Goal: Task Accomplishment & Management: Use online tool/utility

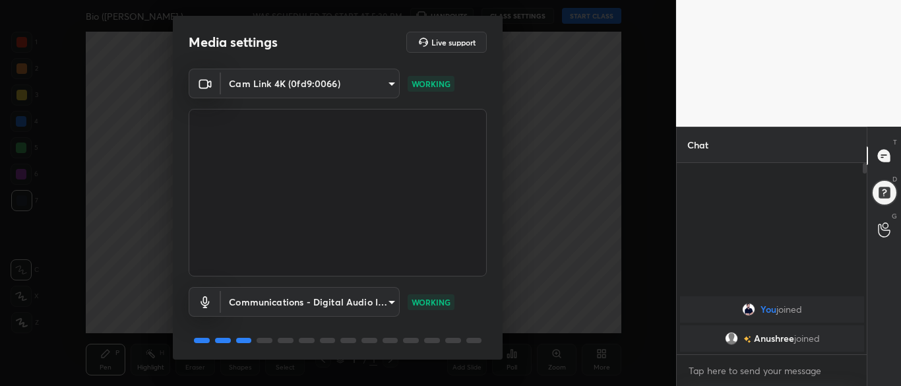
scroll to position [47, 0]
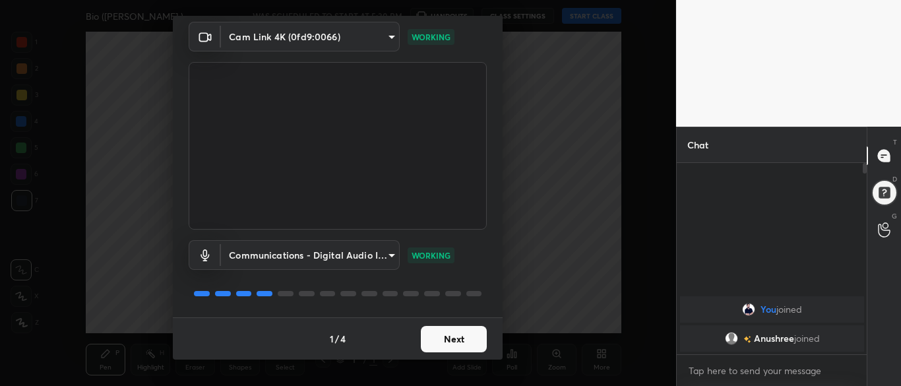
click at [454, 333] on button "Next" at bounding box center [454, 339] width 66 height 26
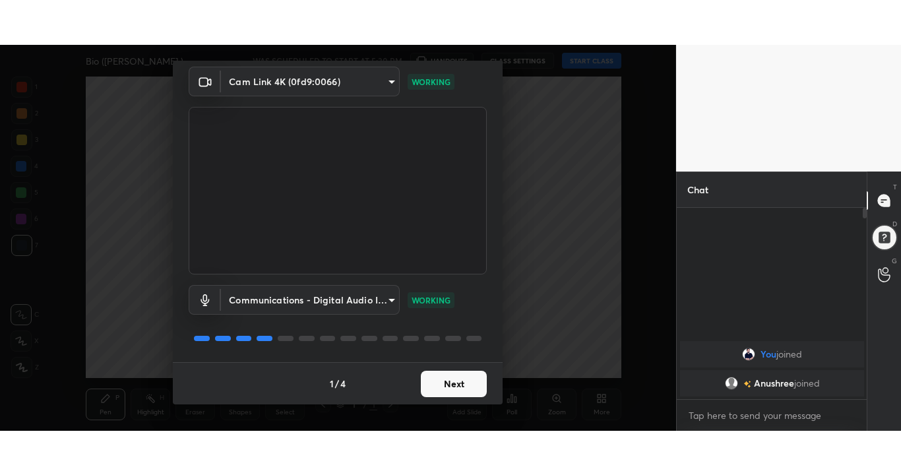
scroll to position [0, 0]
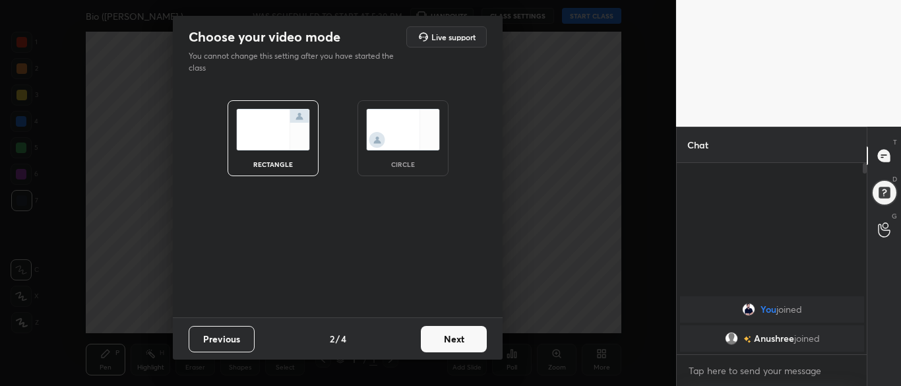
click at [458, 341] on button "Next" at bounding box center [454, 339] width 66 height 26
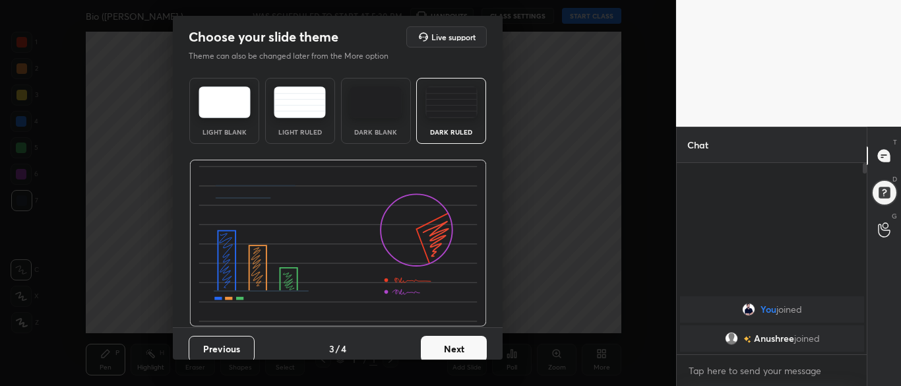
click at [464, 344] on button "Next" at bounding box center [454, 349] width 66 height 26
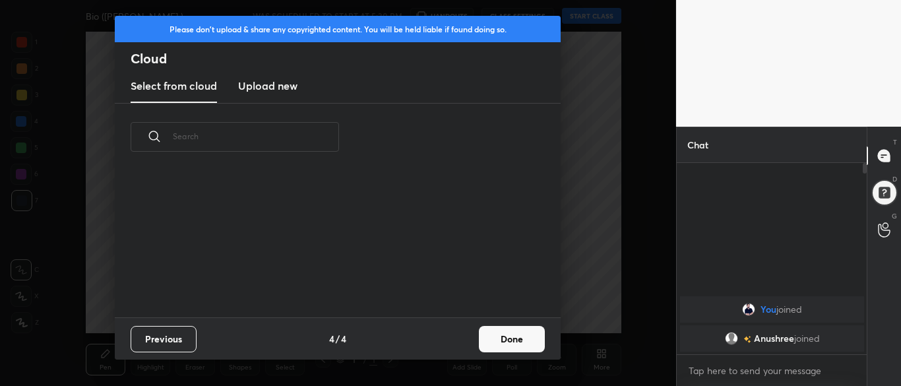
click at [508, 344] on button "Done" at bounding box center [512, 339] width 66 height 26
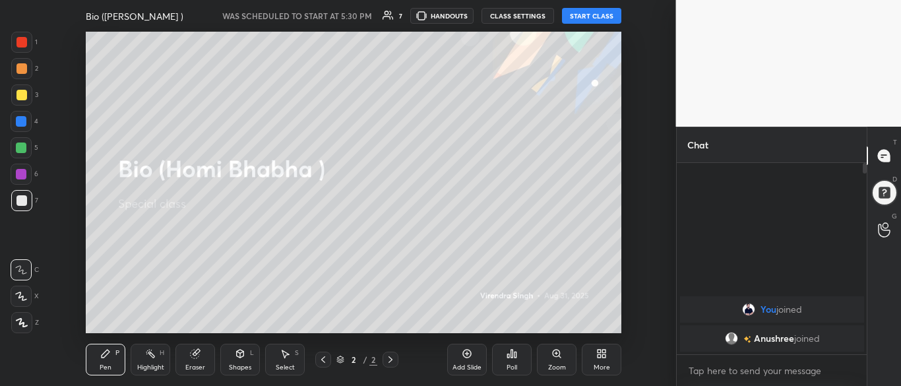
click at [606, 12] on button "START CLASS" at bounding box center [591, 16] width 59 height 16
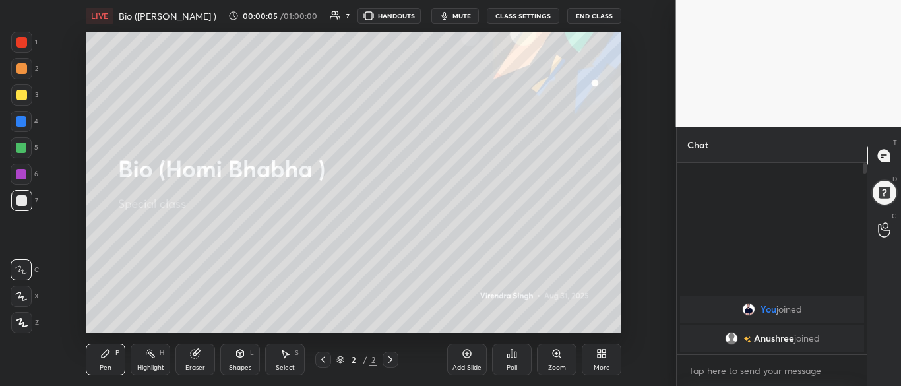
click at [605, 364] on div "More" at bounding box center [602, 367] width 16 height 7
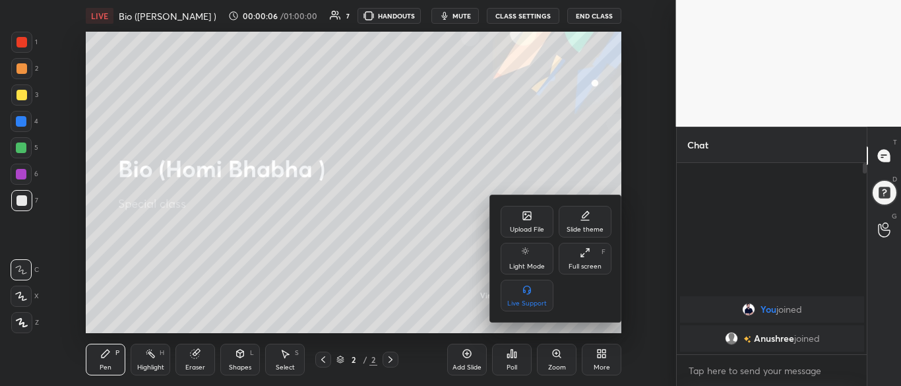
click at [588, 259] on div "Full screen F" at bounding box center [585, 259] width 53 height 32
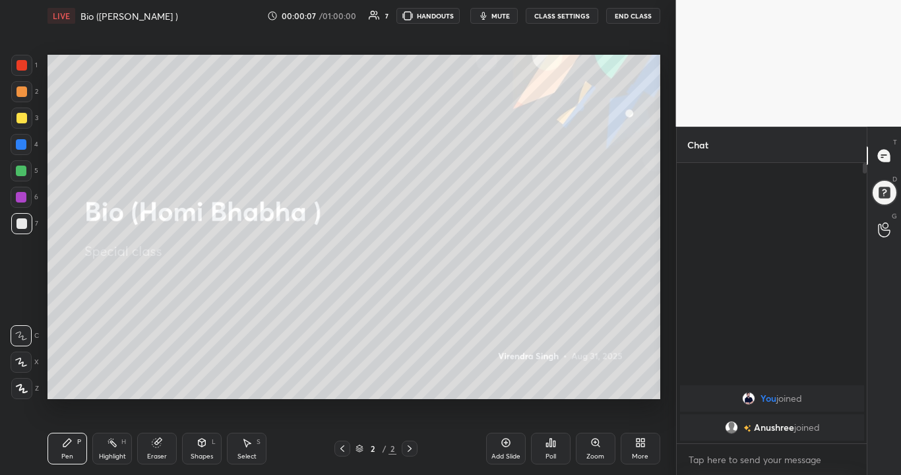
scroll to position [166, 186]
click at [27, 385] on icon at bounding box center [22, 388] width 12 height 9
click at [24, 385] on div at bounding box center [21, 388] width 21 height 21
click at [503, 385] on icon at bounding box center [505, 443] width 9 height 9
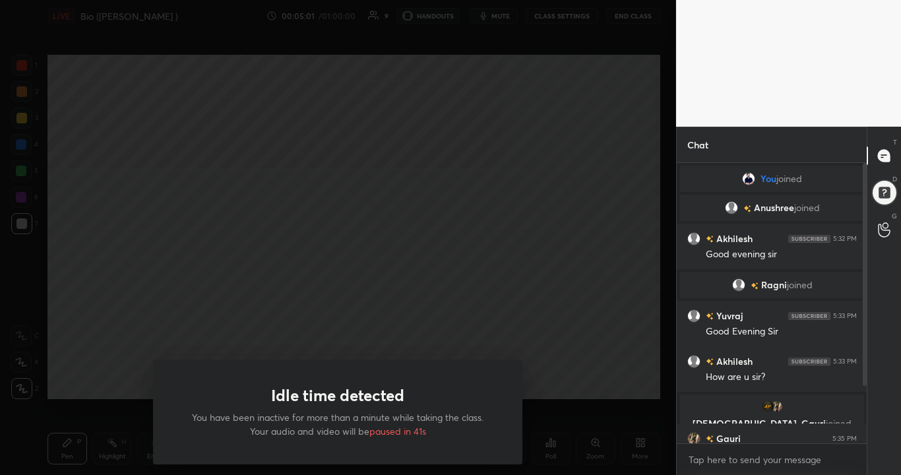
click at [534, 313] on div "Idle time detected You have been inactive for more than a minute while taking t…" at bounding box center [338, 237] width 676 height 475
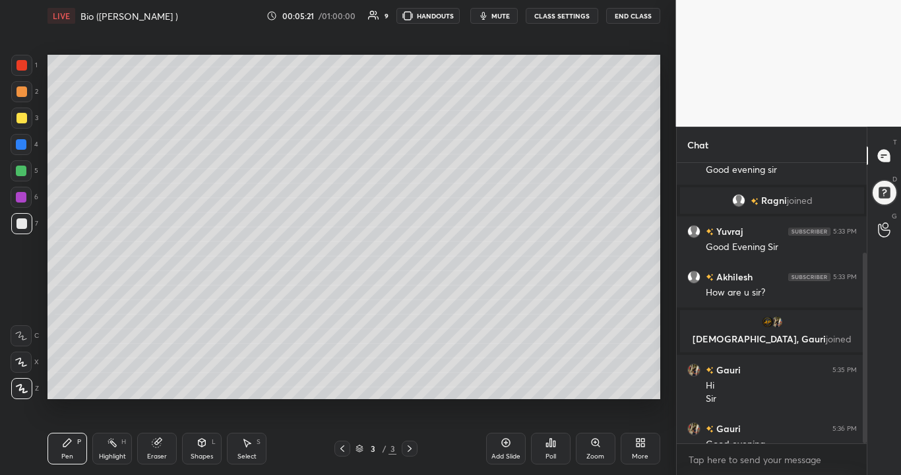
scroll to position [132, 0]
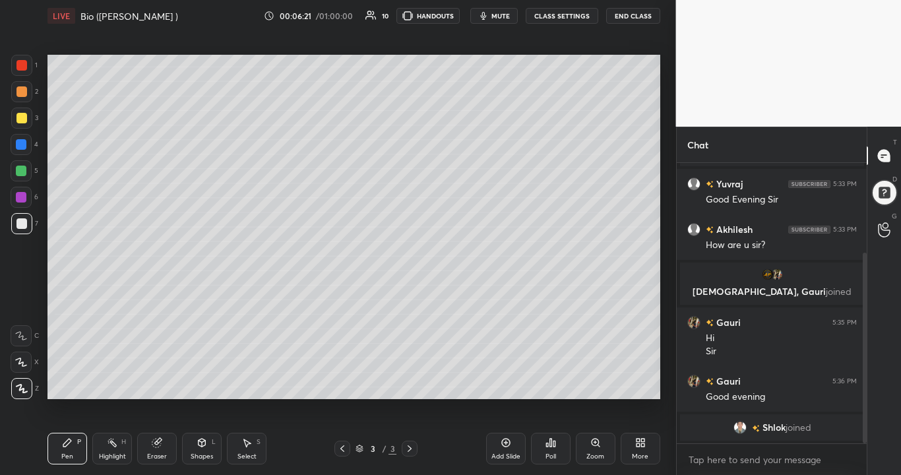
click at [25, 175] on div at bounding box center [21, 171] width 11 height 11
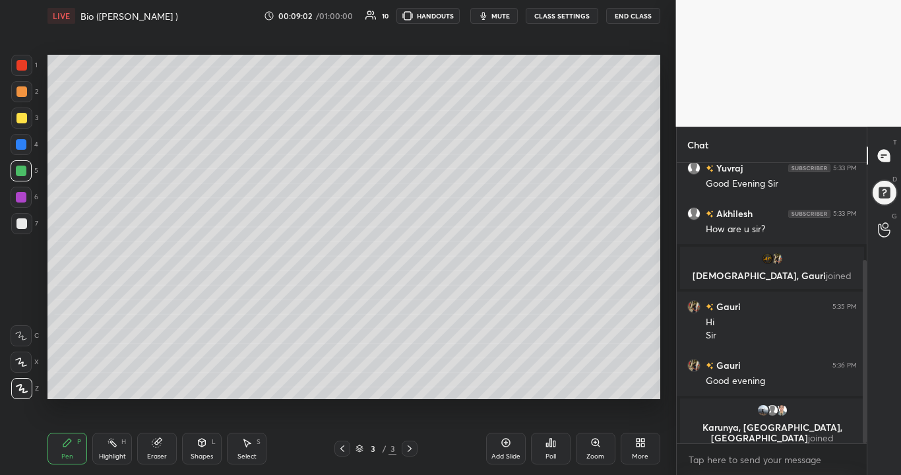
click at [24, 120] on div at bounding box center [21, 118] width 11 height 11
click at [24, 225] on div at bounding box center [21, 223] width 11 height 11
click at [156, 385] on div "Eraser" at bounding box center [157, 456] width 20 height 7
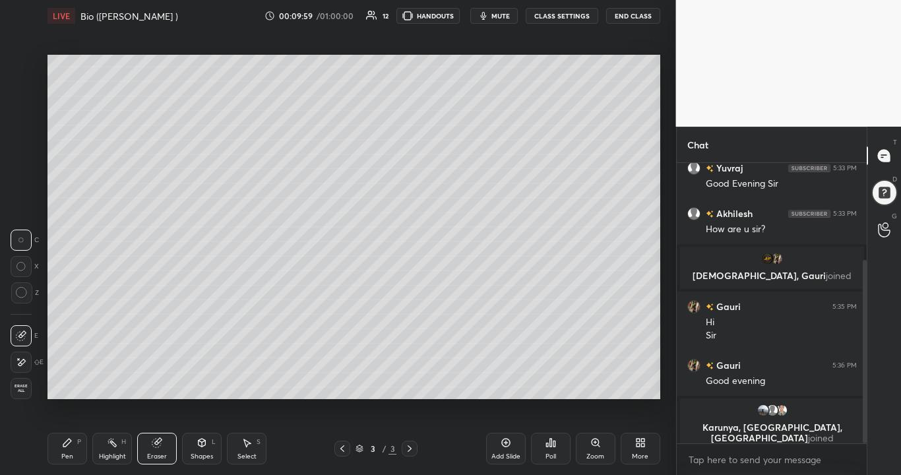
click at [75, 385] on div "Pen P" at bounding box center [67, 449] width 40 height 32
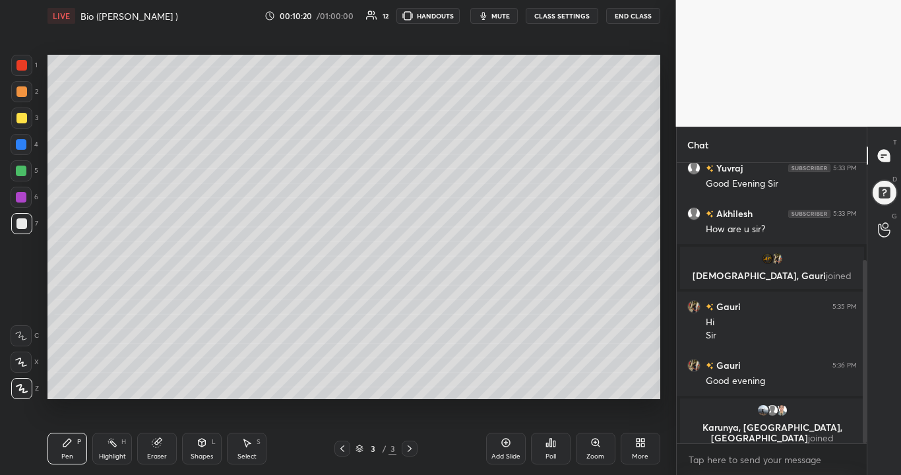
click at [164, 385] on div "Eraser" at bounding box center [157, 456] width 20 height 7
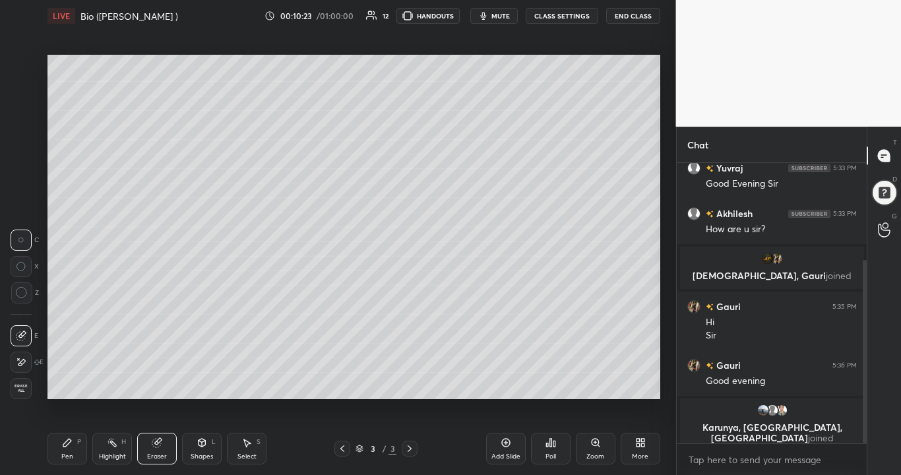
click at [80, 385] on div "Pen P" at bounding box center [67, 449] width 40 height 32
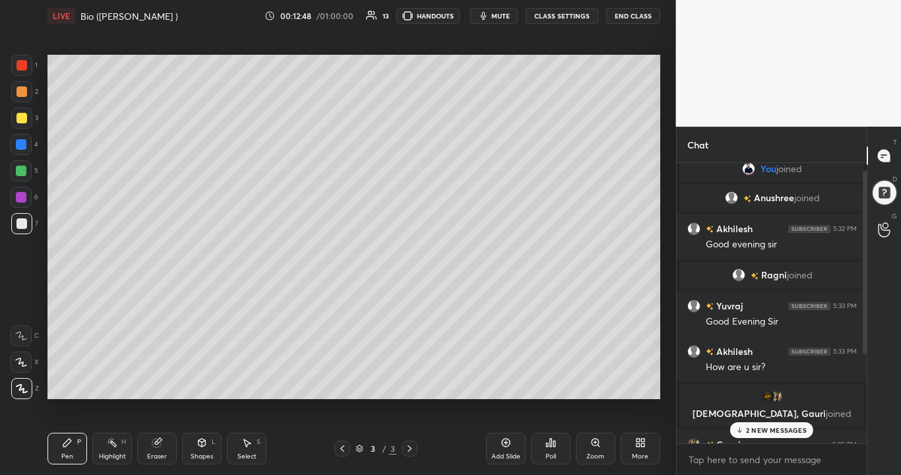
scroll to position [12, 0]
click at [760, 385] on p "2 NEW MESSAGES" at bounding box center [776, 430] width 61 height 8
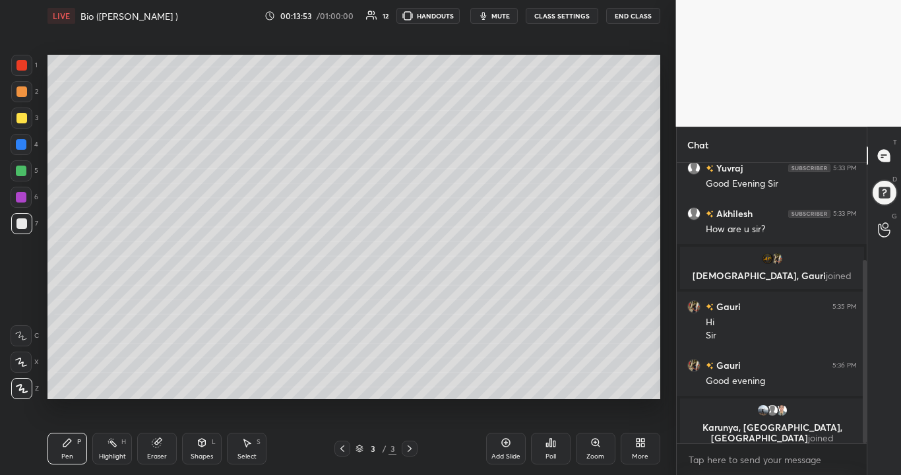
click at [752, 385] on body "1 2 3 4 5 6 7 C X Z C X Z E E Erase all H H LIVE Bio ([PERSON_NAME] ) 00:13:53 …" at bounding box center [450, 237] width 901 height 475
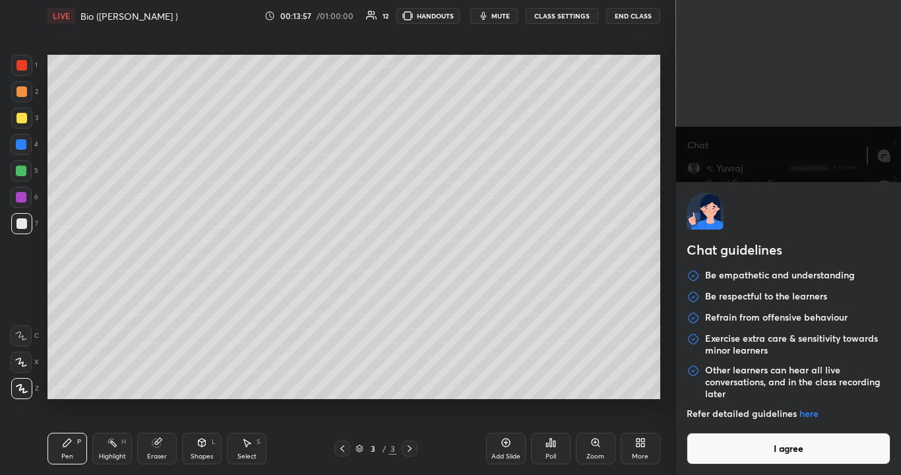
click at [786, 385] on button "I agree" at bounding box center [789, 449] width 204 height 32
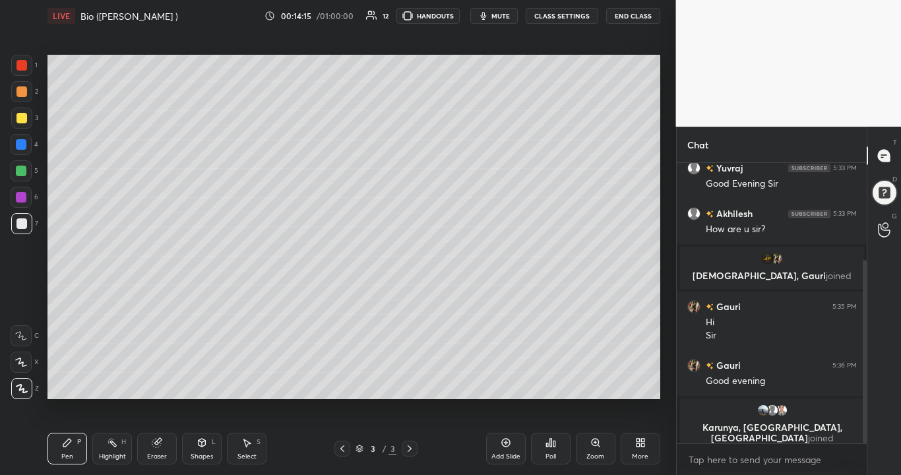
click at [506, 385] on icon at bounding box center [506, 442] width 11 height 11
click at [22, 173] on div at bounding box center [21, 171] width 11 height 11
click at [20, 230] on div at bounding box center [21, 223] width 21 height 21
click at [162, 385] on div "Eraser" at bounding box center [157, 449] width 40 height 32
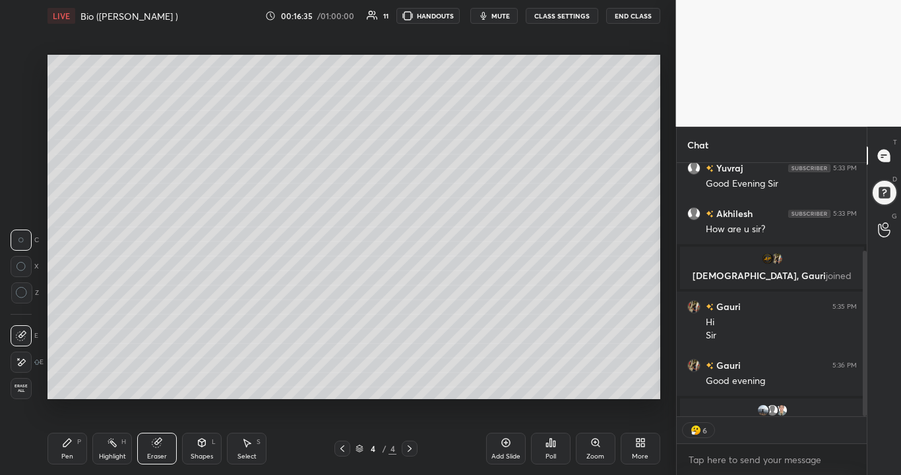
click at [80, 385] on div "Pen P" at bounding box center [67, 449] width 40 height 32
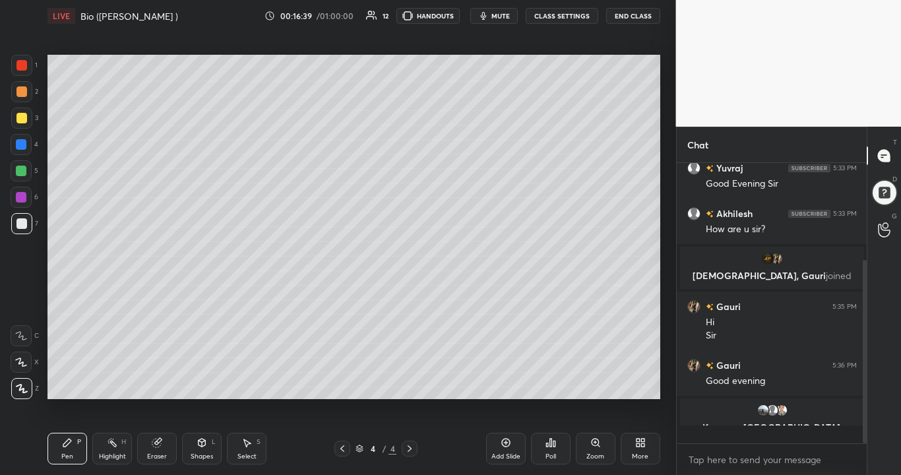
scroll to position [276, 186]
click at [20, 174] on div at bounding box center [21, 171] width 11 height 11
click at [156, 385] on div "Eraser" at bounding box center [157, 456] width 20 height 7
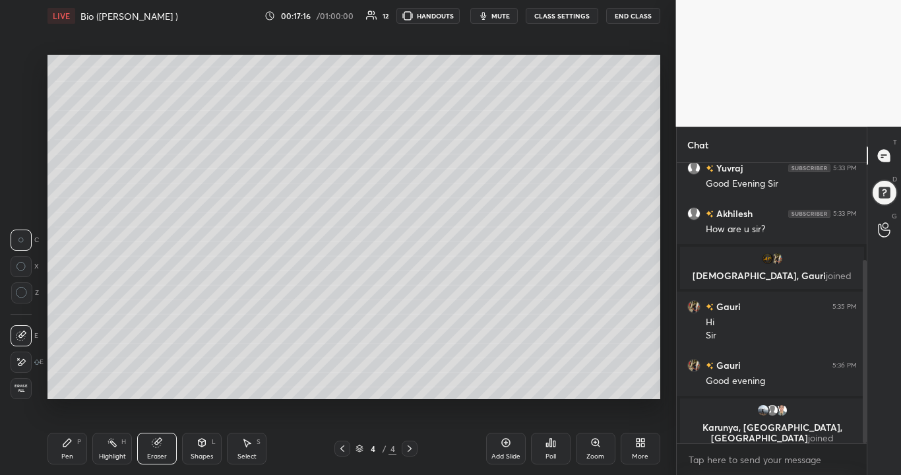
click at [71, 385] on div "Pen" at bounding box center [67, 456] width 12 height 7
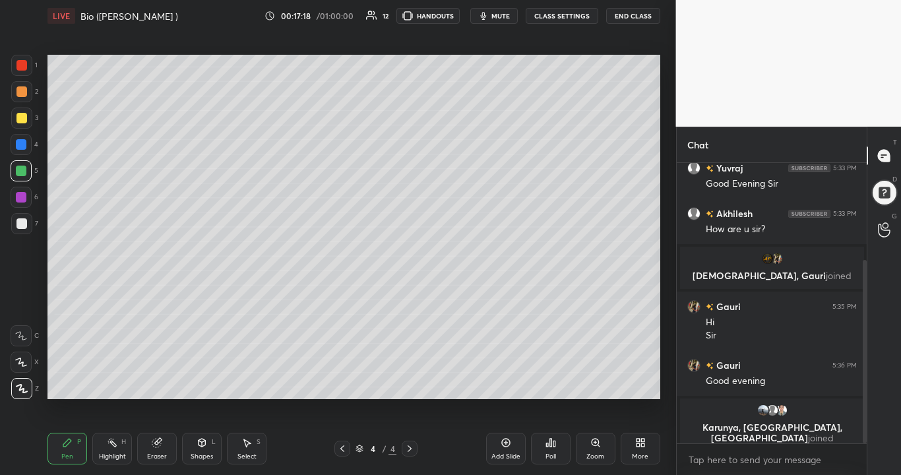
click at [25, 224] on div at bounding box center [21, 223] width 11 height 11
click at [24, 173] on div at bounding box center [21, 171] width 11 height 11
click at [12, 121] on div at bounding box center [21, 117] width 21 height 21
click at [18, 171] on div at bounding box center [21, 171] width 11 height 11
click at [25, 224] on div at bounding box center [21, 223] width 11 height 11
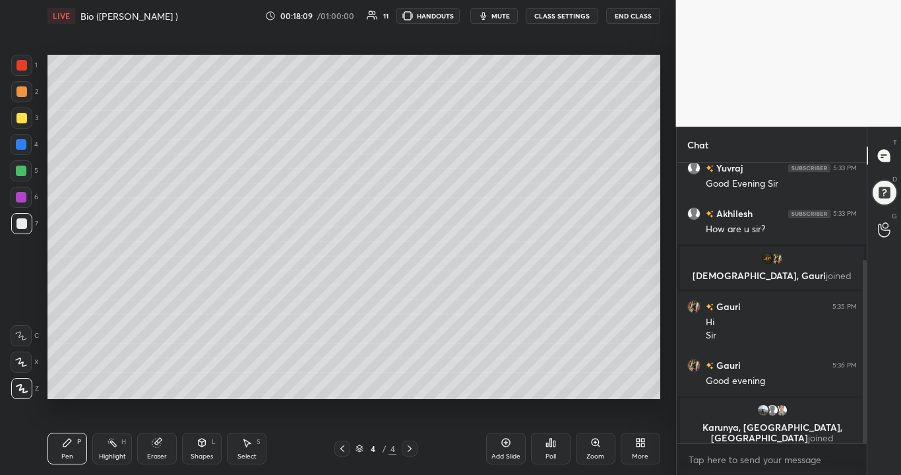
click at [19, 174] on div at bounding box center [21, 171] width 11 height 11
click at [18, 229] on div at bounding box center [21, 223] width 21 height 21
click at [26, 169] on div at bounding box center [21, 170] width 21 height 21
click at [24, 223] on div at bounding box center [21, 223] width 11 height 11
click at [24, 172] on div at bounding box center [21, 171] width 11 height 11
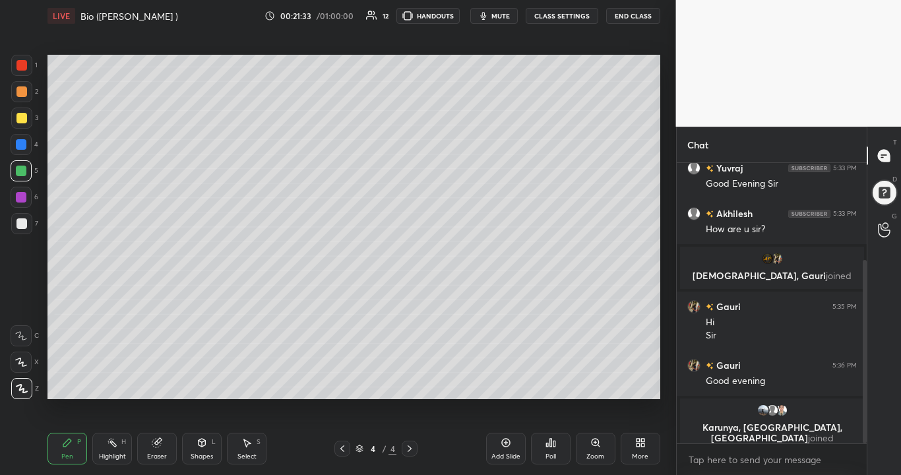
click at [164, 385] on div "Eraser" at bounding box center [157, 456] width 20 height 7
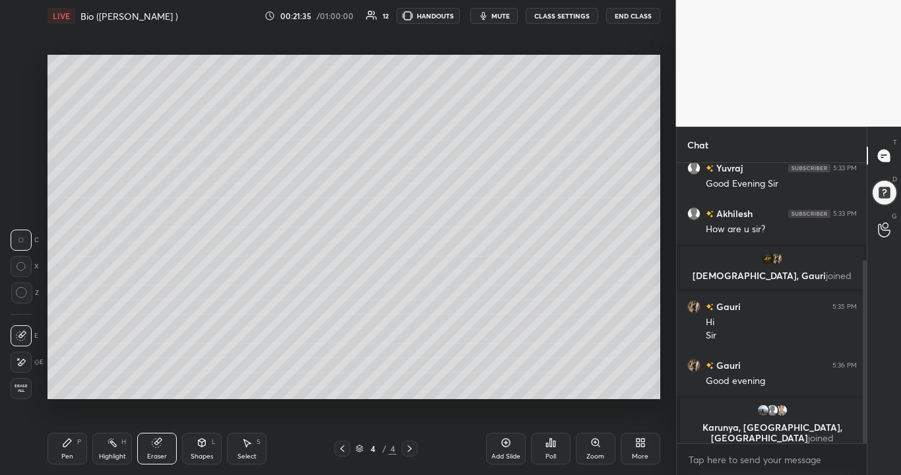
click at [76, 385] on div "Pen P" at bounding box center [67, 449] width 40 height 32
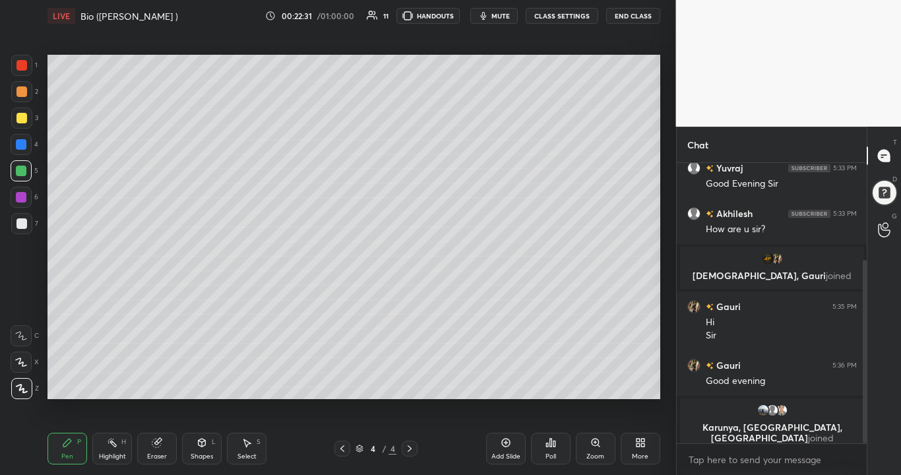
click at [167, 385] on div "Eraser" at bounding box center [157, 449] width 40 height 32
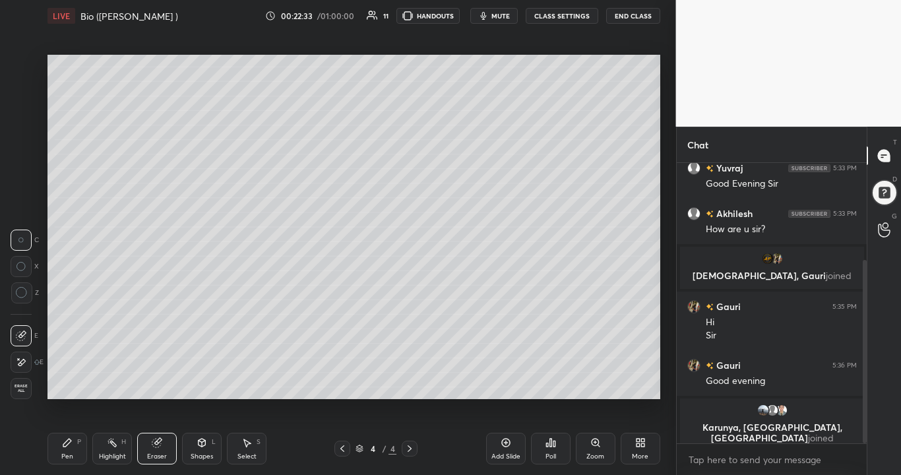
click at [65, 385] on div "Pen" at bounding box center [67, 456] width 12 height 7
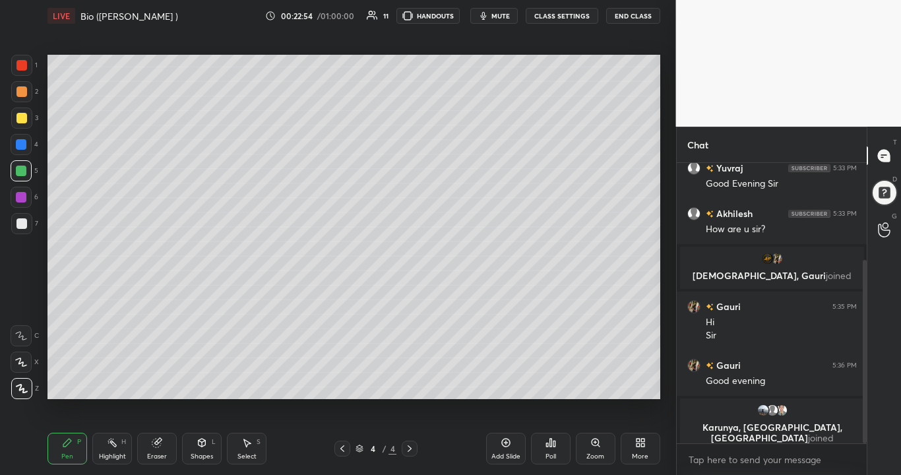
click at [503, 385] on div "Add Slide" at bounding box center [506, 449] width 40 height 32
click at [151, 385] on div "Eraser" at bounding box center [157, 449] width 40 height 32
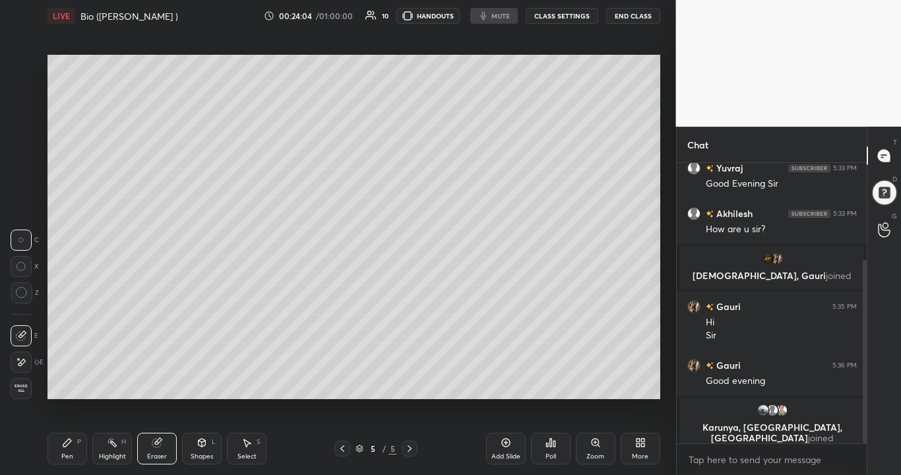
click at [75, 385] on div "Pen P" at bounding box center [67, 449] width 40 height 32
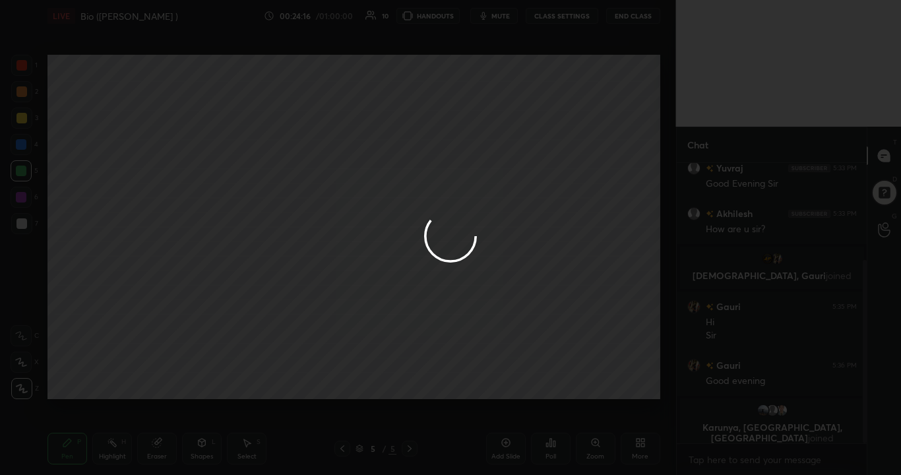
click at [811, 67] on div at bounding box center [450, 237] width 901 height 475
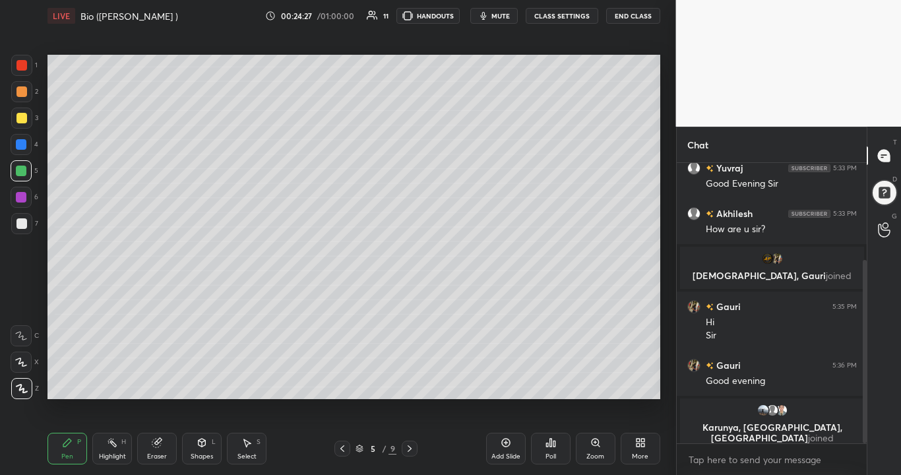
click at [410, 385] on icon at bounding box center [409, 448] width 11 height 11
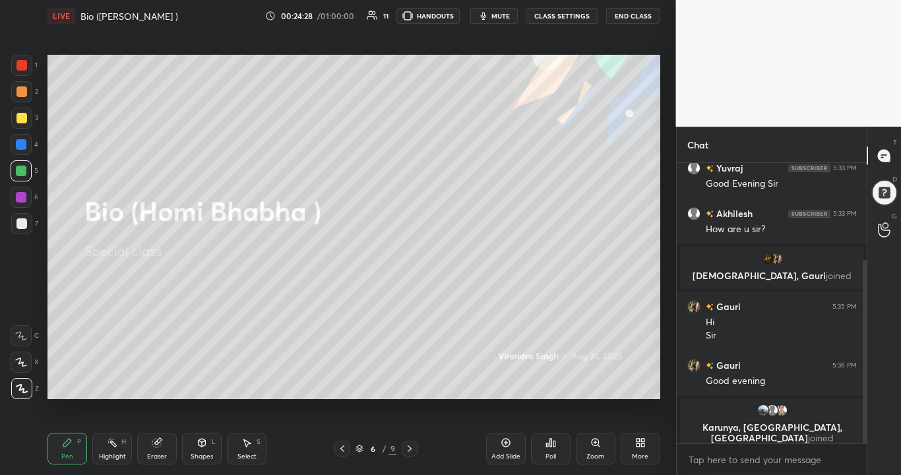
click at [410, 385] on icon at bounding box center [410, 448] width 4 height 7
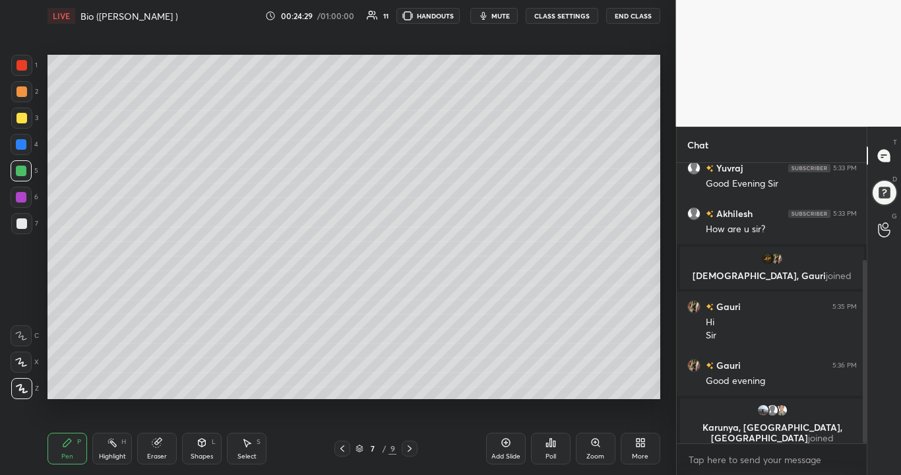
click at [410, 385] on icon at bounding box center [410, 448] width 4 height 7
click at [410, 385] on icon at bounding box center [409, 448] width 11 height 11
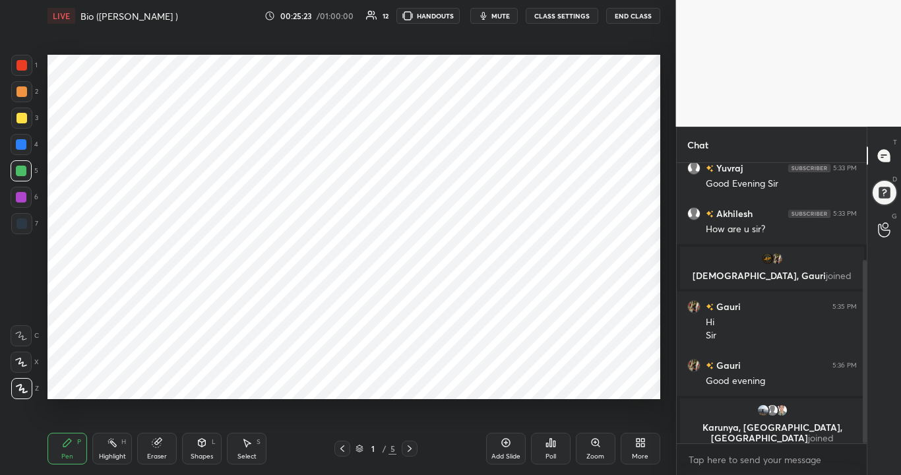
click at [410, 385] on icon at bounding box center [409, 448] width 11 height 11
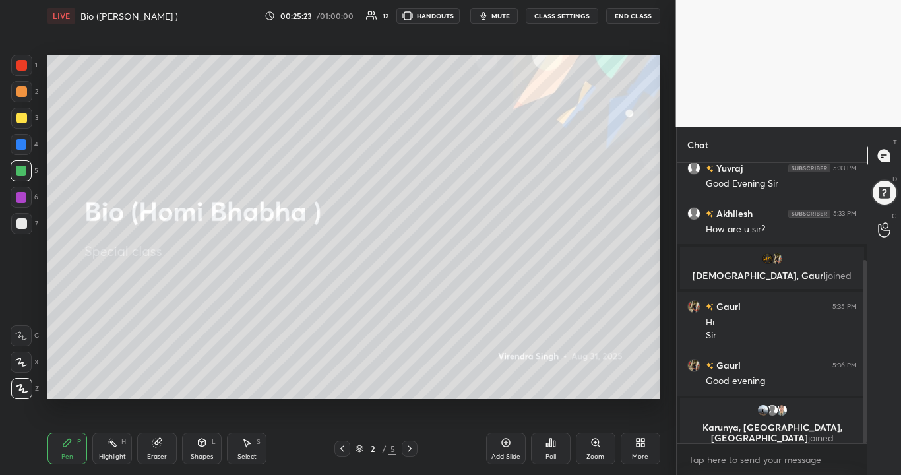
click at [410, 385] on icon at bounding box center [410, 448] width 4 height 7
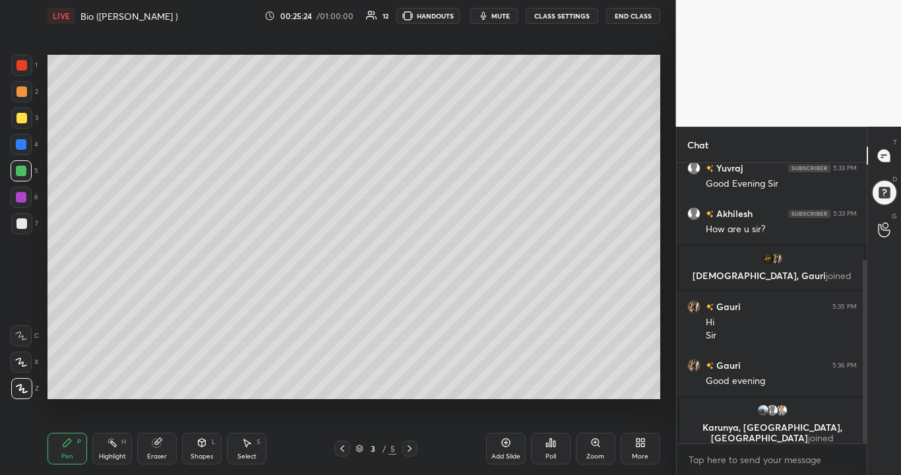
click at [412, 385] on icon at bounding box center [409, 448] width 11 height 11
click at [410, 385] on icon at bounding box center [409, 448] width 11 height 11
click at [409, 385] on icon at bounding box center [409, 448] width 11 height 11
click at [508, 385] on div "Add Slide" at bounding box center [505, 456] width 29 height 7
click at [341, 385] on icon at bounding box center [342, 448] width 11 height 11
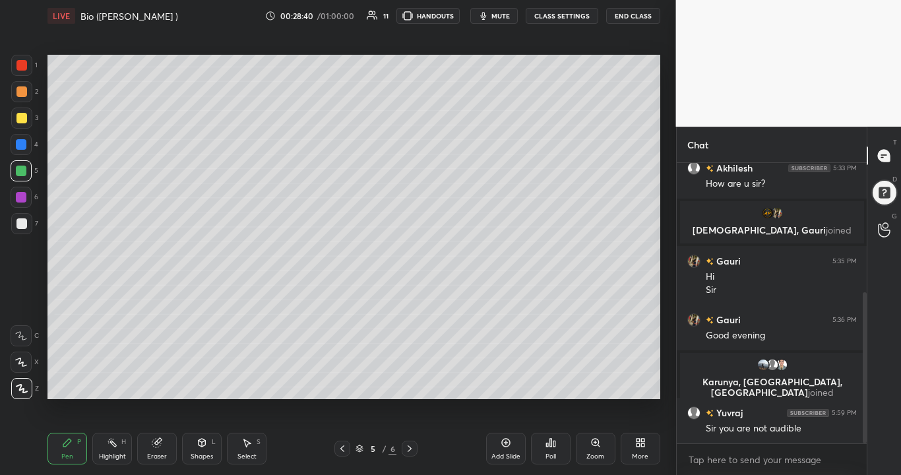
scroll to position [239, 0]
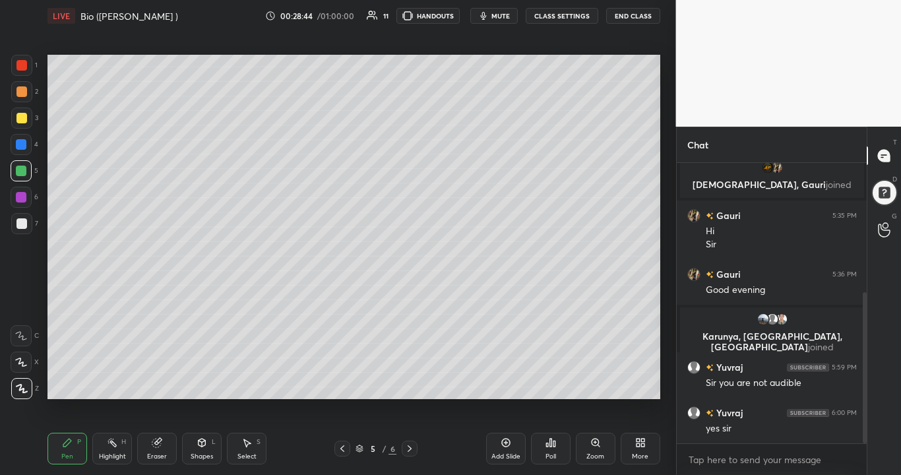
click at [506, 385] on icon at bounding box center [506, 442] width 11 height 11
click at [22, 124] on div at bounding box center [21, 117] width 21 height 21
click at [159, 385] on div "Eraser" at bounding box center [157, 456] width 20 height 7
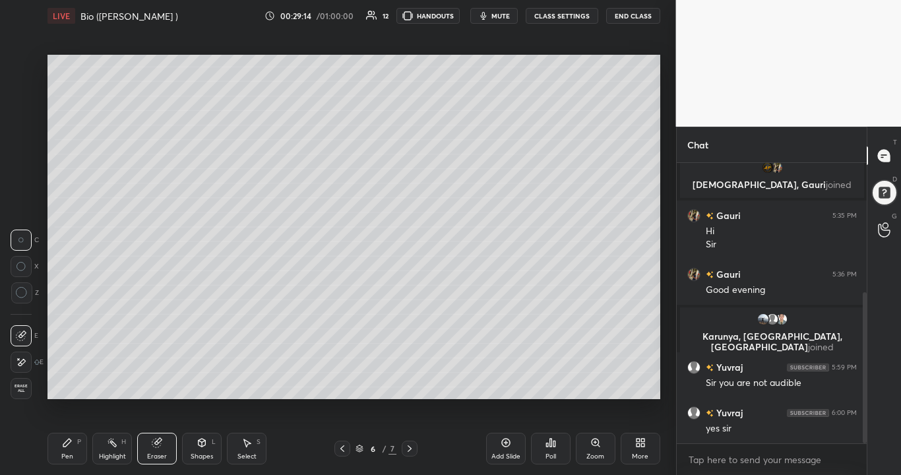
click at [67, 385] on div "Pen" at bounding box center [67, 456] width 12 height 7
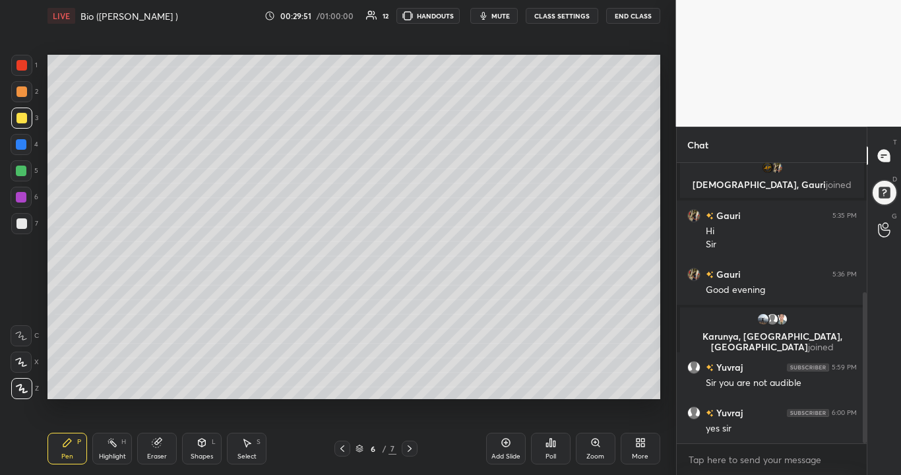
click at [17, 202] on div at bounding box center [21, 197] width 21 height 21
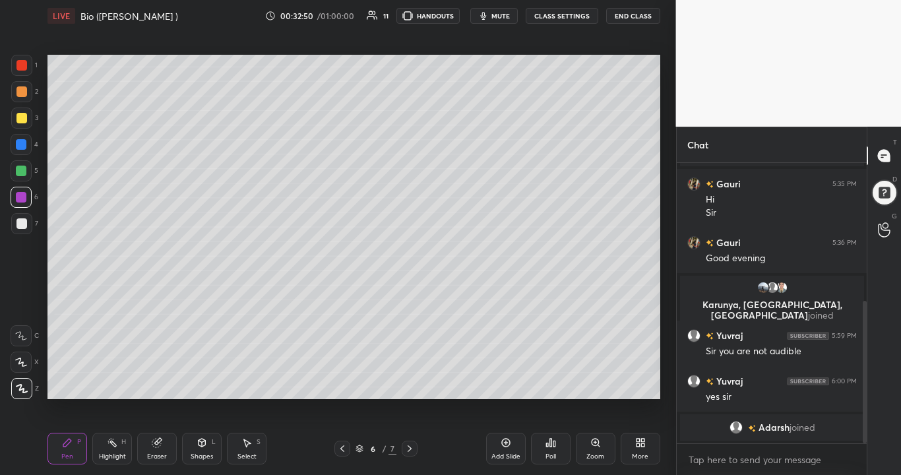
click at [514, 385] on div "Add Slide" at bounding box center [506, 449] width 40 height 32
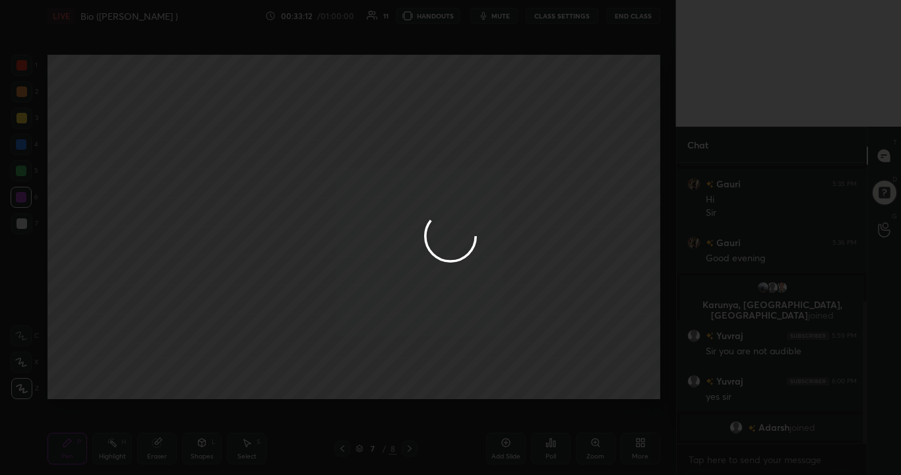
click at [242, 121] on div at bounding box center [450, 237] width 901 height 475
click at [255, 119] on div at bounding box center [450, 237] width 901 height 475
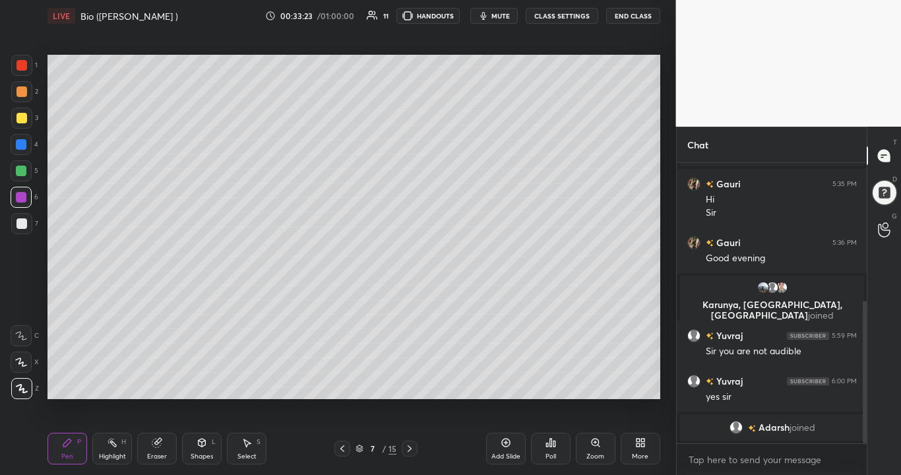
click at [26, 171] on div at bounding box center [21, 170] width 21 height 21
click at [26, 231] on div at bounding box center [21, 223] width 21 height 21
click at [28, 169] on div at bounding box center [21, 170] width 21 height 21
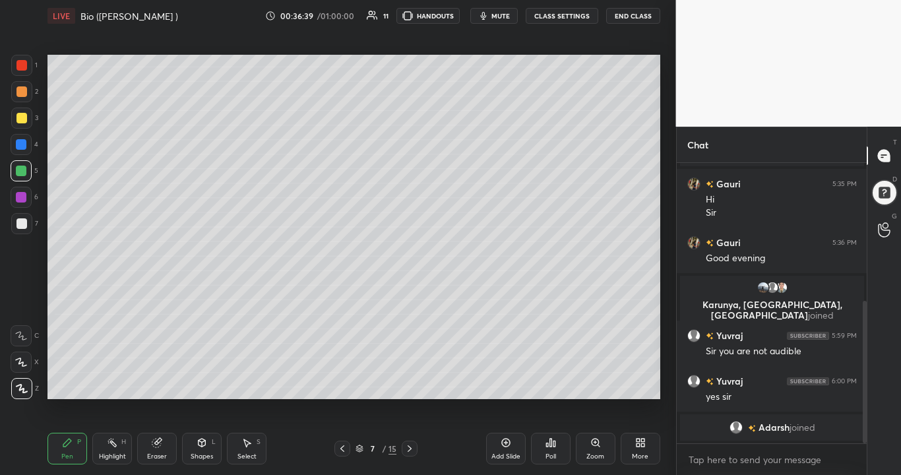
click at [506, 385] on icon at bounding box center [506, 442] width 11 height 11
click at [20, 171] on div at bounding box center [21, 171] width 11 height 11
click at [24, 226] on div at bounding box center [21, 223] width 11 height 11
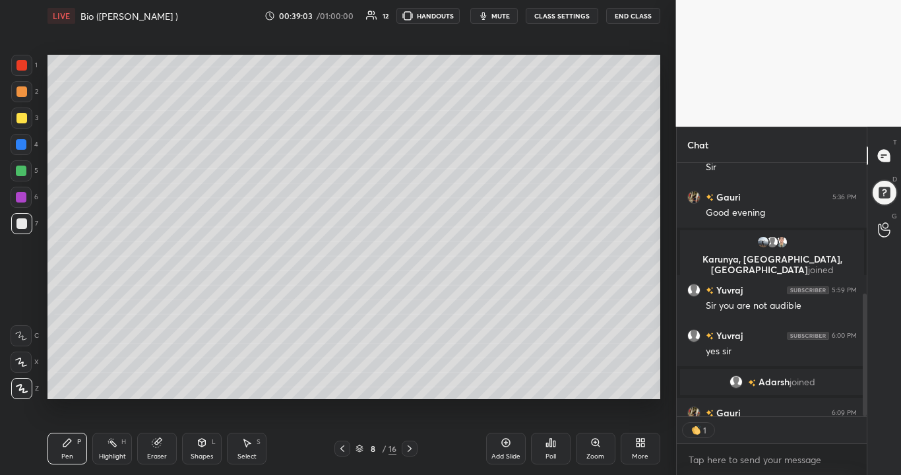
scroll to position [5, 5]
click at [343, 385] on icon at bounding box center [342, 448] width 11 height 11
click at [348, 385] on div at bounding box center [342, 449] width 16 height 16
click at [410, 385] on icon at bounding box center [409, 448] width 11 height 11
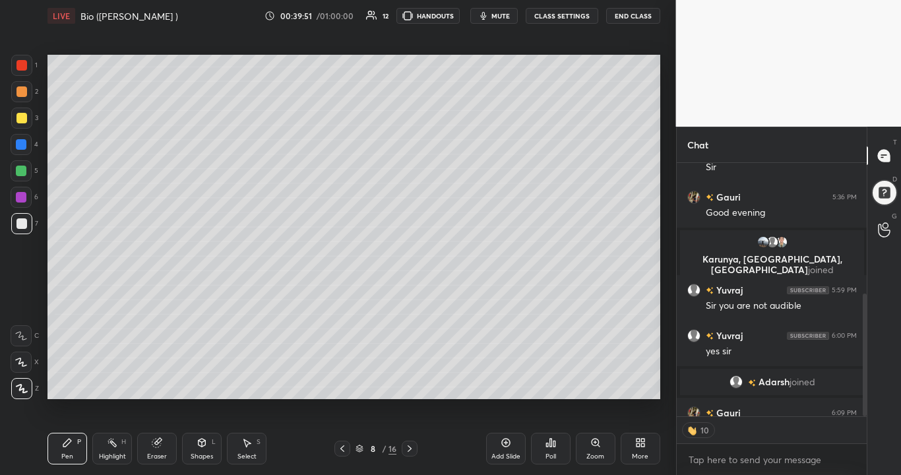
scroll to position [324, 0]
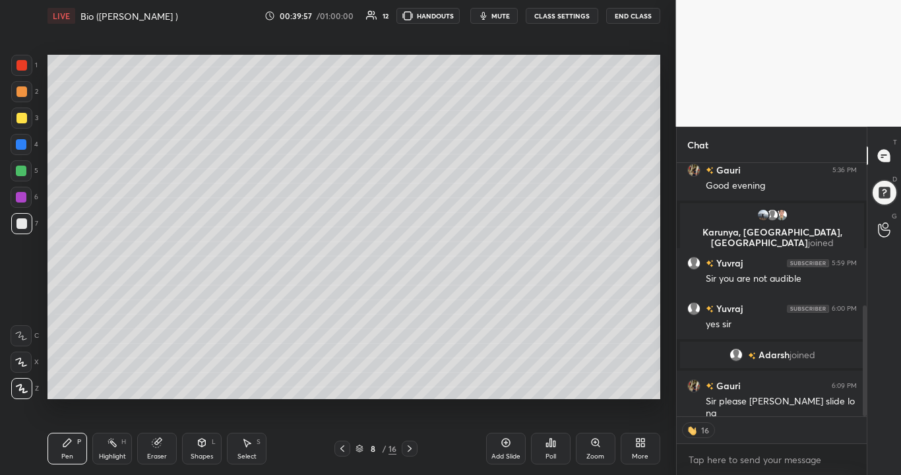
click at [342, 385] on icon at bounding box center [342, 448] width 11 height 11
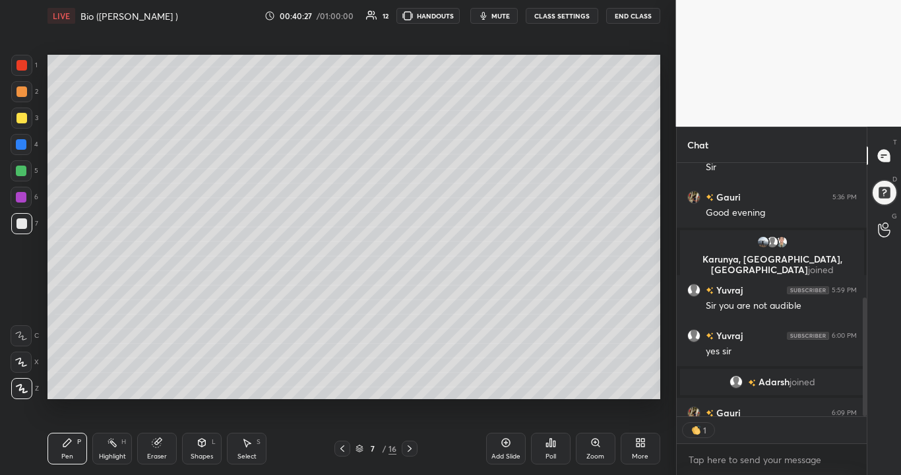
scroll to position [5, 5]
click at [410, 385] on icon at bounding box center [409, 448] width 11 height 11
click at [409, 385] on icon at bounding box center [409, 448] width 11 height 11
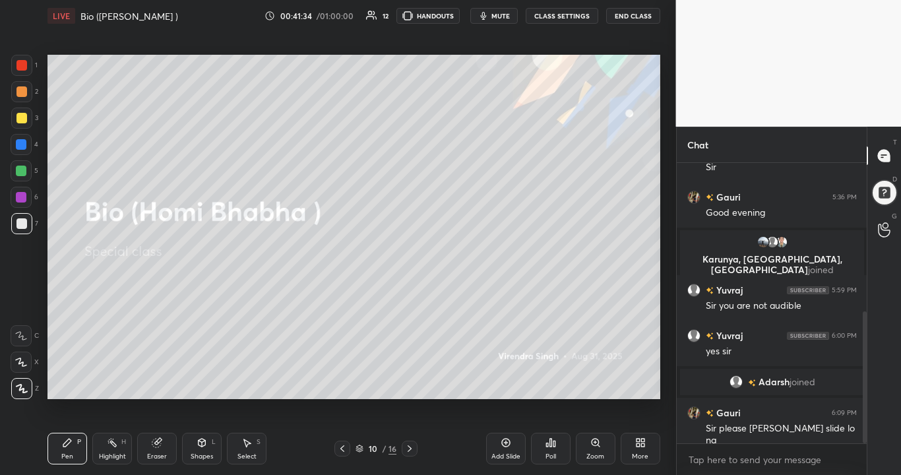
click at [342, 385] on icon at bounding box center [342, 448] width 11 height 11
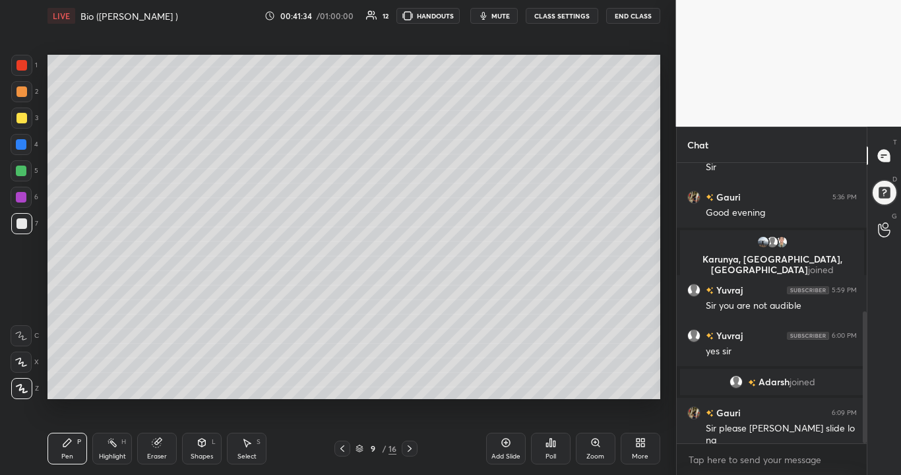
click at [342, 385] on icon at bounding box center [342, 448] width 11 height 11
click at [408, 385] on div at bounding box center [410, 449] width 16 height 16
click at [18, 123] on div at bounding box center [21, 118] width 11 height 11
click at [21, 171] on div at bounding box center [21, 171] width 11 height 11
click at [150, 385] on div "Eraser" at bounding box center [157, 449] width 40 height 32
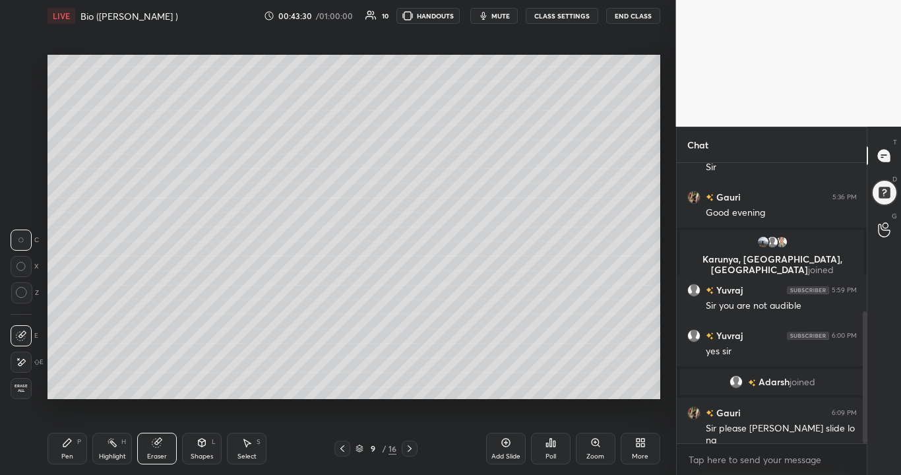
click at [75, 385] on div "Pen P" at bounding box center [67, 449] width 40 height 32
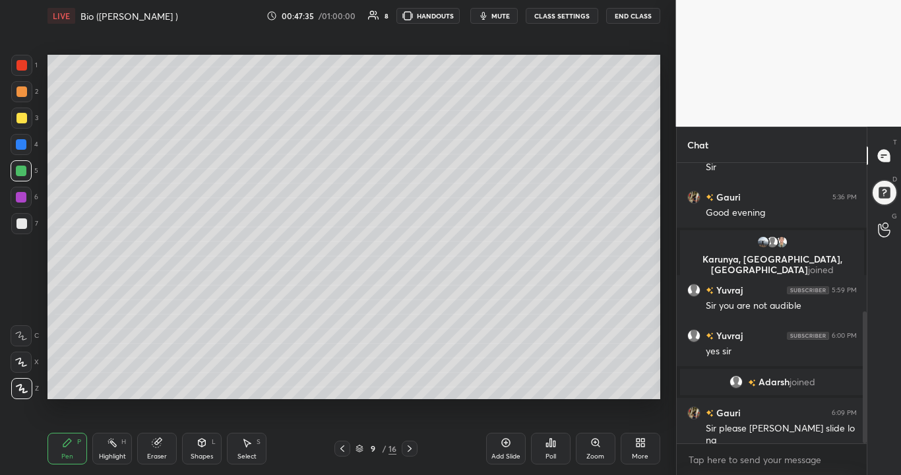
click at [416, 385] on div at bounding box center [410, 449] width 16 height 16
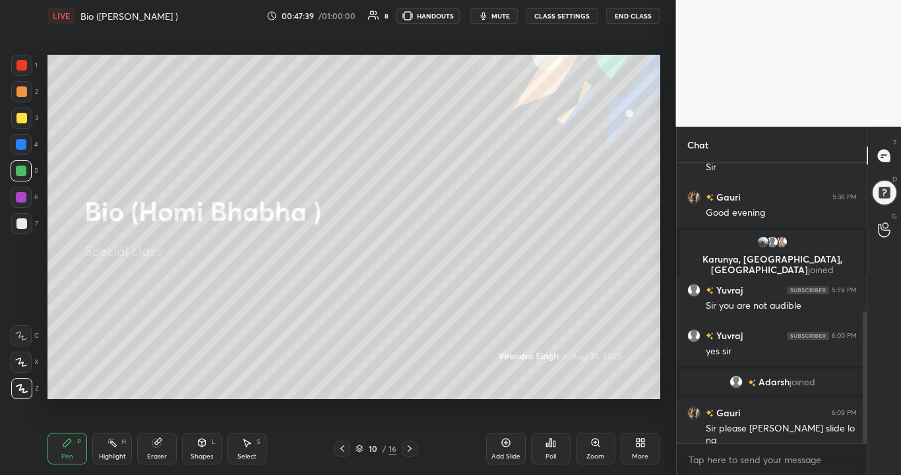
click at [342, 385] on icon at bounding box center [342, 448] width 11 height 11
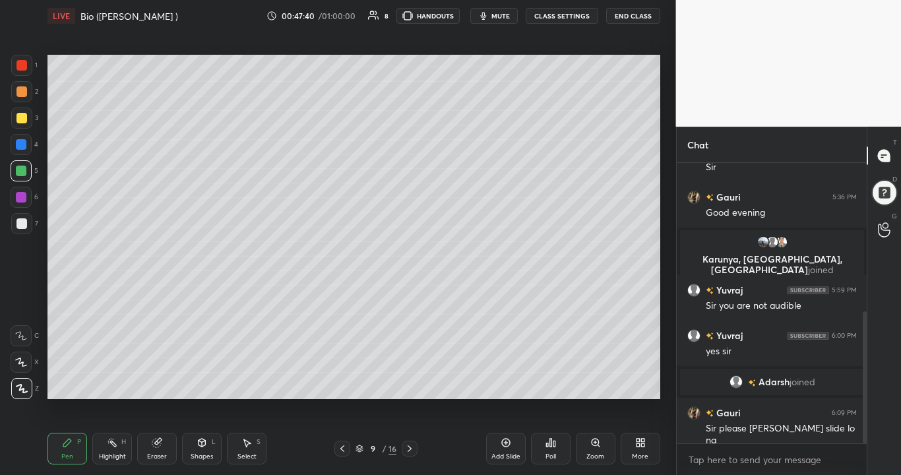
click at [502, 385] on div "Add Slide" at bounding box center [506, 449] width 40 height 32
click at [23, 224] on div at bounding box center [21, 223] width 11 height 11
click at [168, 385] on div "Eraser" at bounding box center [157, 449] width 40 height 32
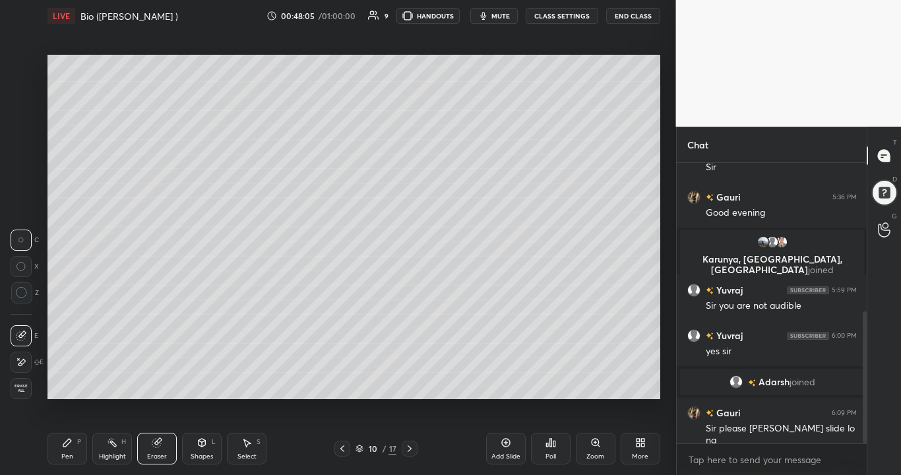
click at [67, 385] on icon at bounding box center [67, 442] width 11 height 11
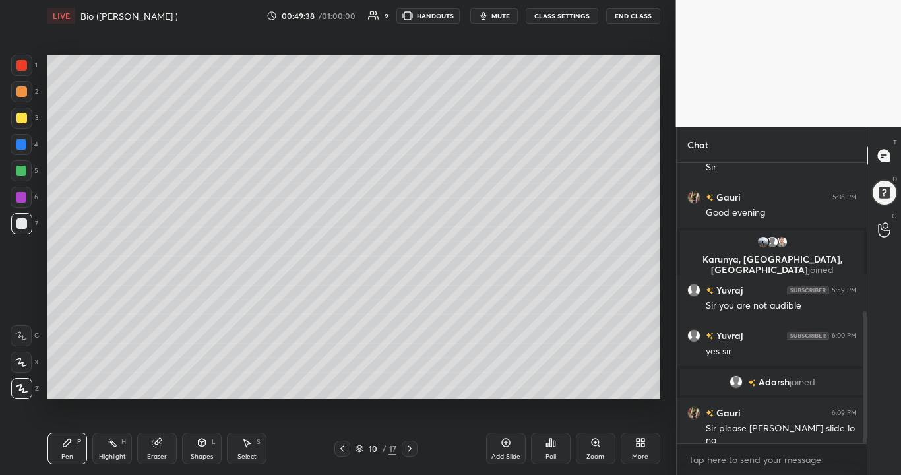
click at [27, 200] on div at bounding box center [21, 197] width 21 height 21
click at [153, 385] on div "Eraser" at bounding box center [157, 456] width 20 height 7
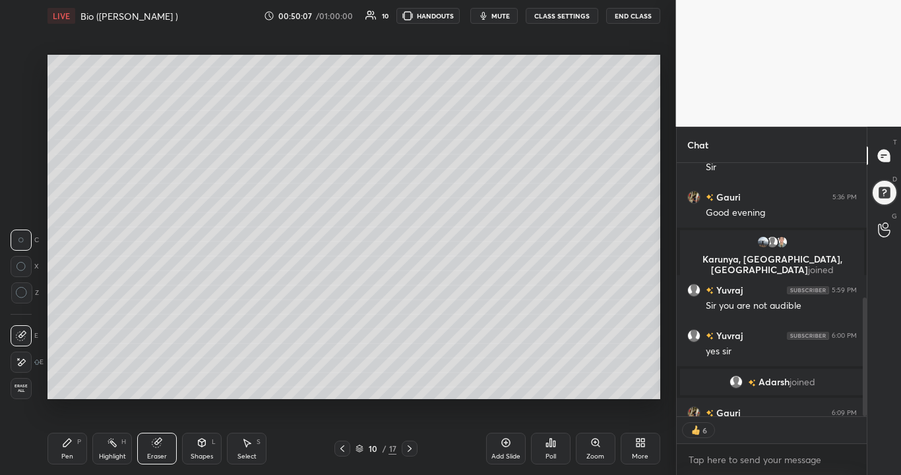
click at [70, 385] on div "Pen" at bounding box center [67, 456] width 12 height 7
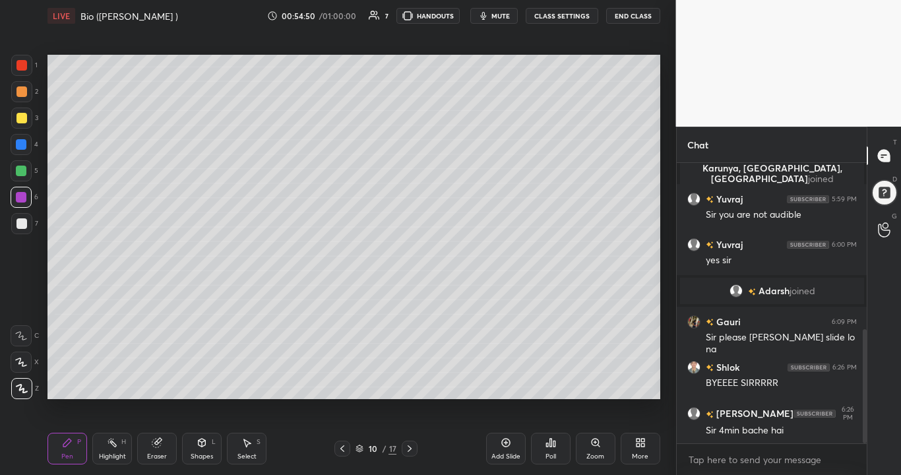
scroll to position [452, 0]
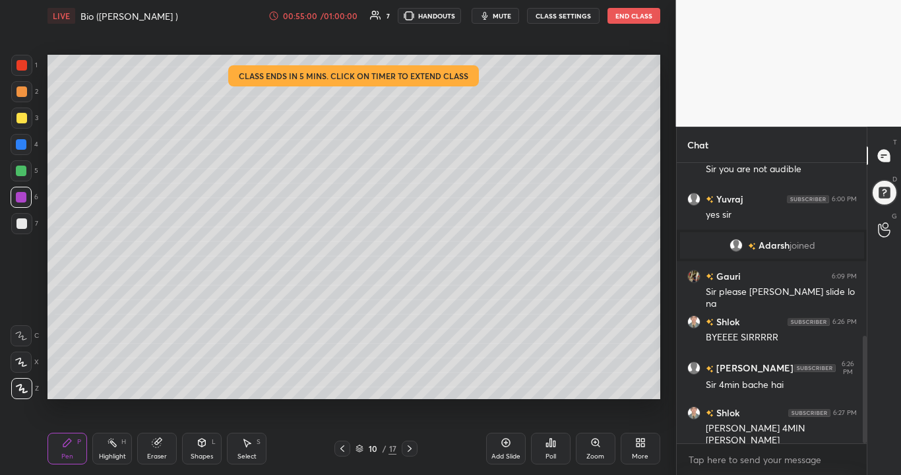
click at [638, 14] on button "End Class" at bounding box center [633, 16] width 53 height 16
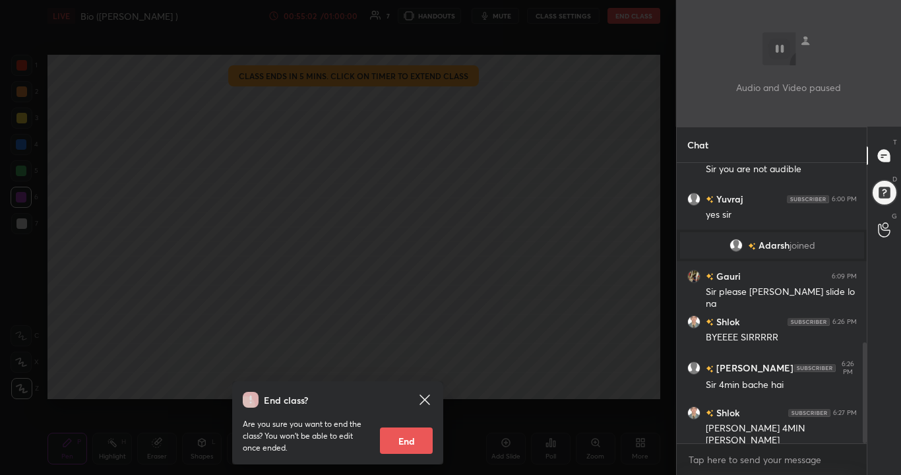
scroll to position [498, 0]
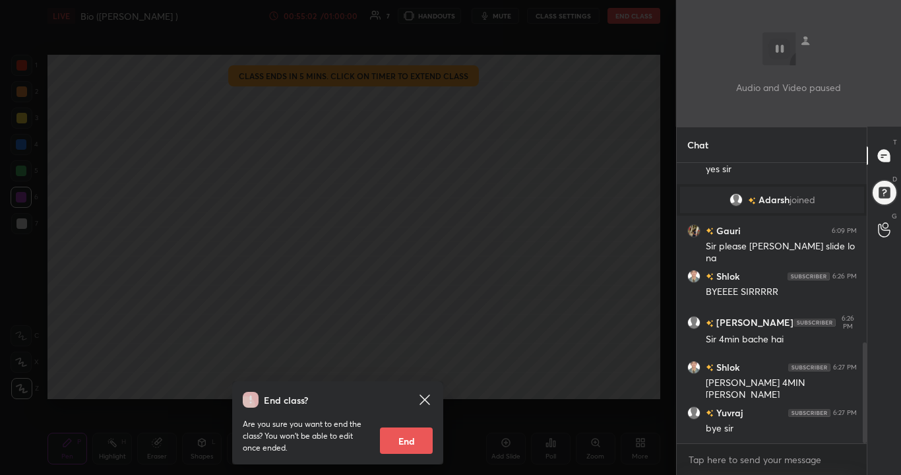
click at [417, 385] on button "End" at bounding box center [406, 440] width 53 height 26
type textarea "x"
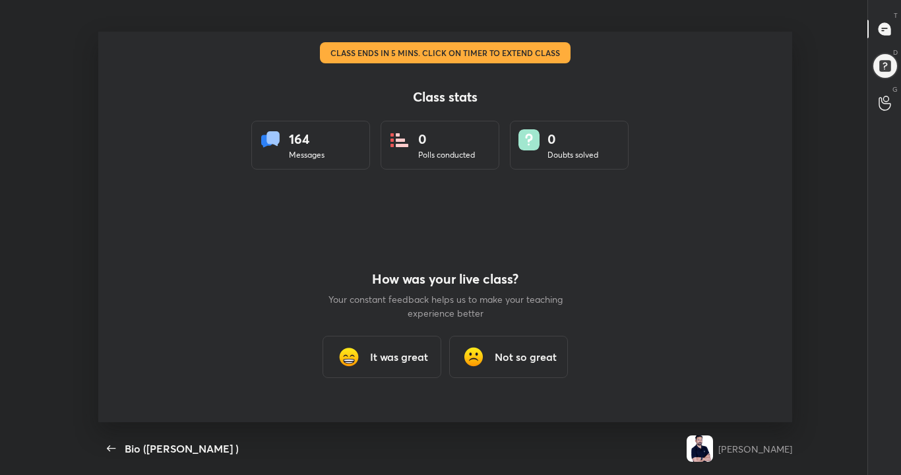
scroll to position [0, 0]
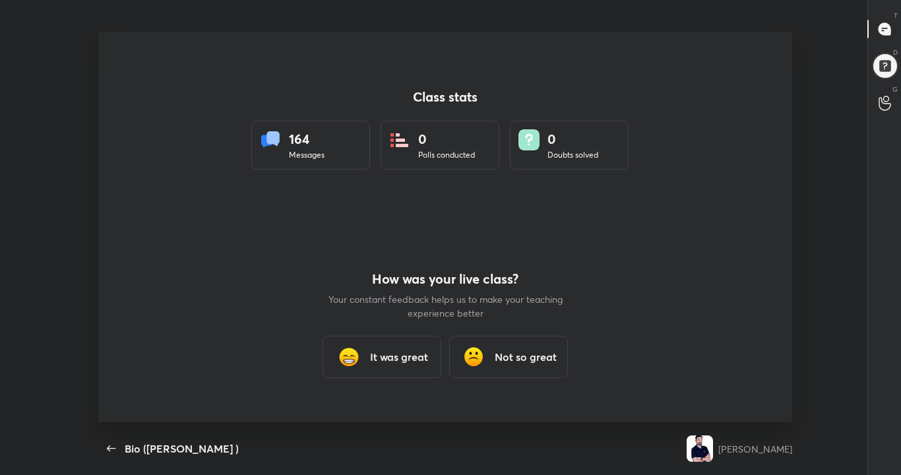
click at [375, 361] on h3 "It was great" at bounding box center [399, 357] width 58 height 16
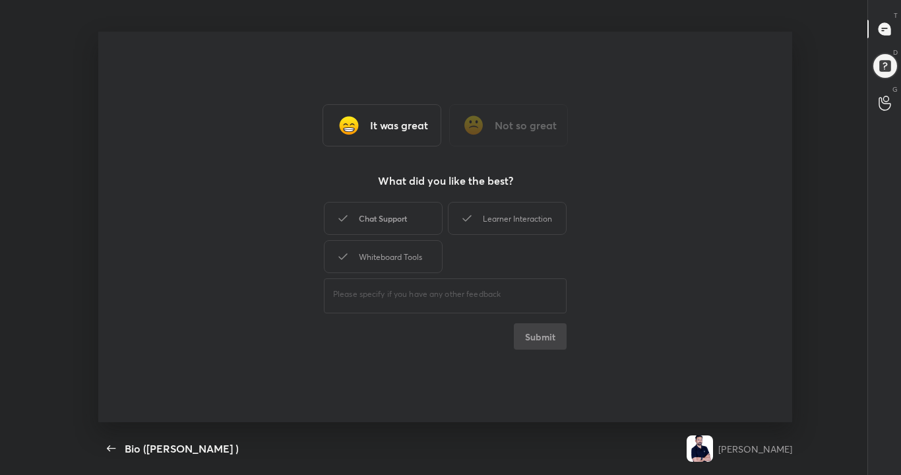
click at [365, 213] on div "Chat Support" at bounding box center [383, 218] width 119 height 33
click at [383, 257] on div "Whiteboard Tools" at bounding box center [383, 256] width 119 height 33
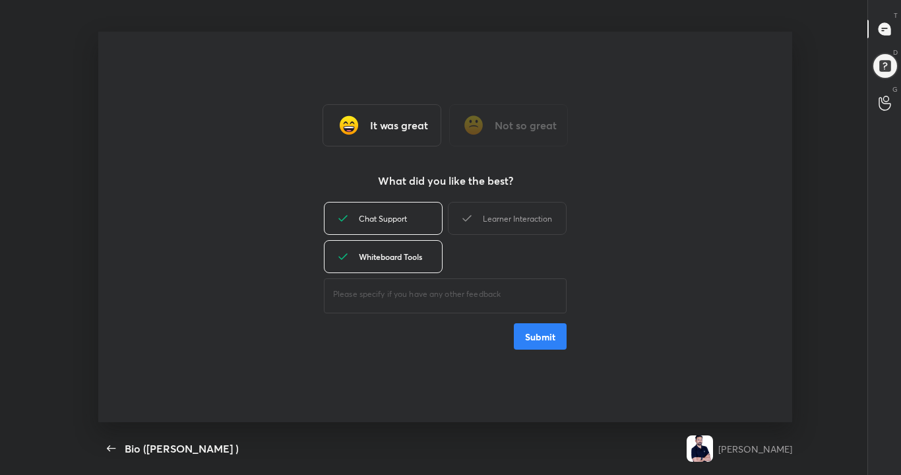
click at [469, 216] on icon at bounding box center [466, 218] width 9 height 7
click at [526, 332] on button "Submit" at bounding box center [540, 336] width 53 height 26
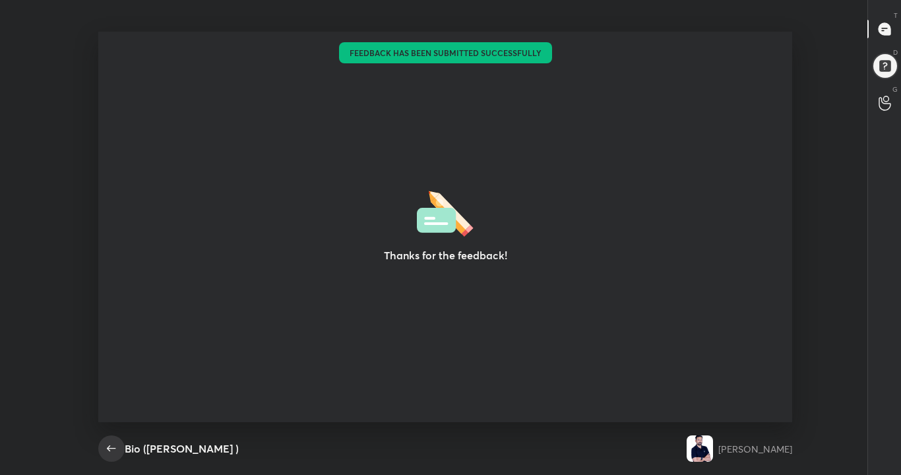
click at [108, 385] on icon "button" at bounding box center [112, 449] width 16 height 16
